Goal: Information Seeking & Learning: Find specific fact

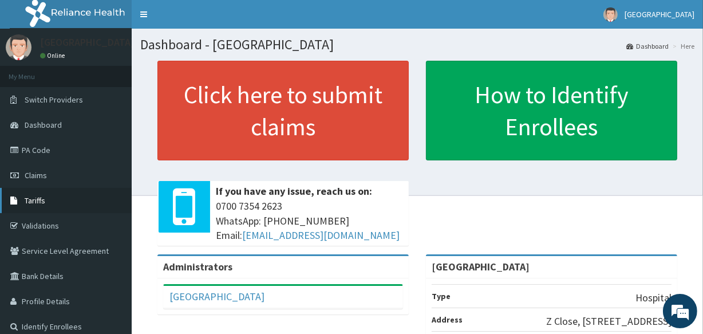
click at [40, 198] on span "Tariffs" at bounding box center [35, 200] width 21 height 10
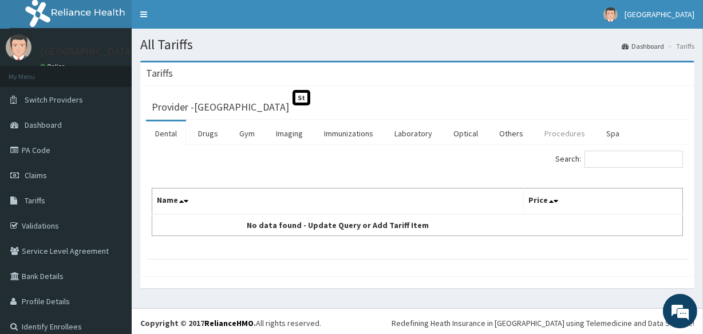
click at [558, 132] on link "Procedures" at bounding box center [564, 133] width 59 height 24
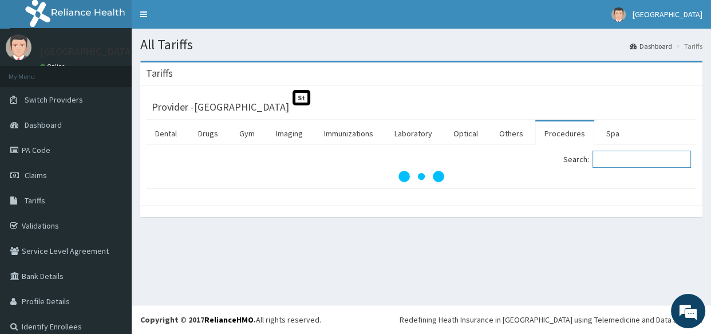
click at [603, 153] on input "Search:" at bounding box center [642, 159] width 98 height 17
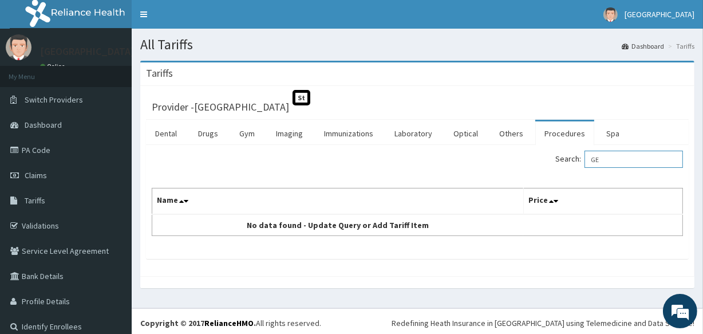
type input "G"
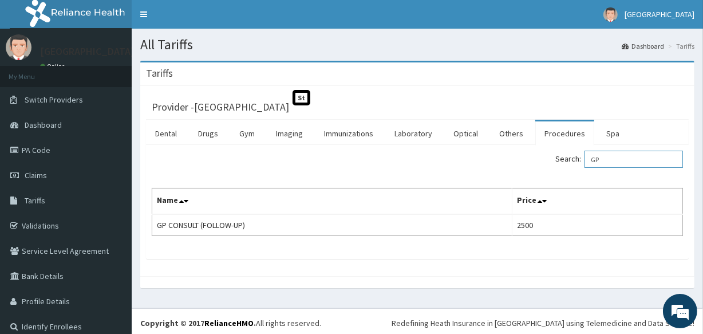
type input "G"
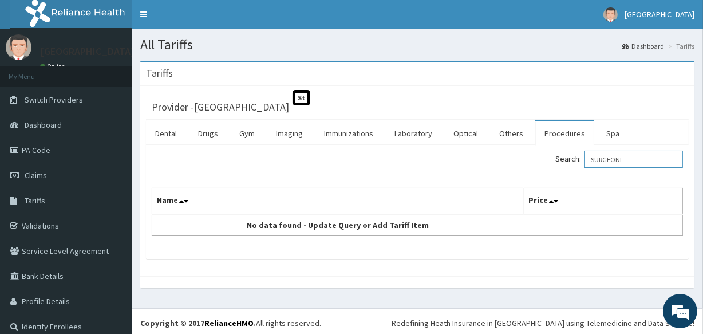
type input "SURGEONL"
